Goal: Check status: Check status

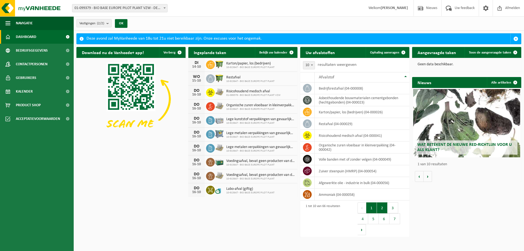
click at [381, 207] on button "2" at bounding box center [382, 207] width 11 height 11
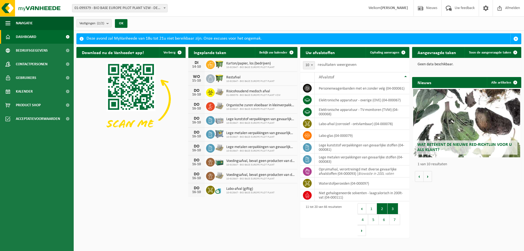
click at [392, 210] on button "3" at bounding box center [392, 208] width 11 height 11
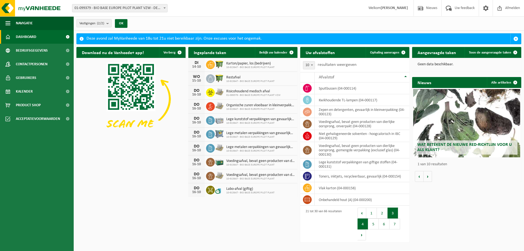
click at [361, 223] on button "4" at bounding box center [362, 223] width 11 height 11
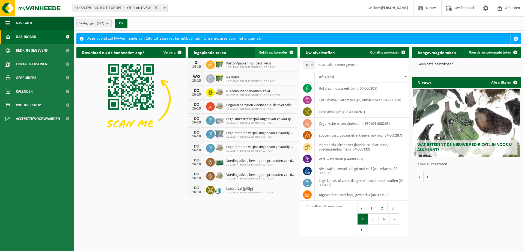
click at [272, 52] on span "Bekijk uw kalender" at bounding box center [273, 53] width 28 height 4
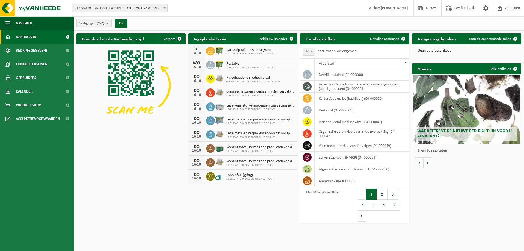
click at [108, 23] on b "submit" at bounding box center [108, 23] width 5 height 8
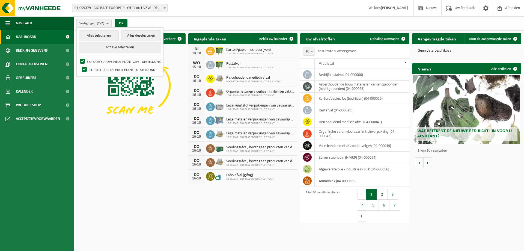
click at [84, 92] on img at bounding box center [130, 85] width 109 height 82
